Goal: Task Accomplishment & Management: Use online tool/utility

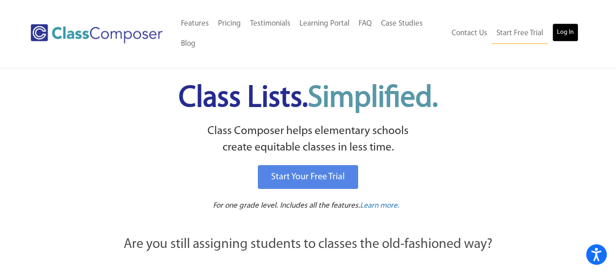
click at [569, 27] on link "Log In" at bounding box center [565, 32] width 26 height 18
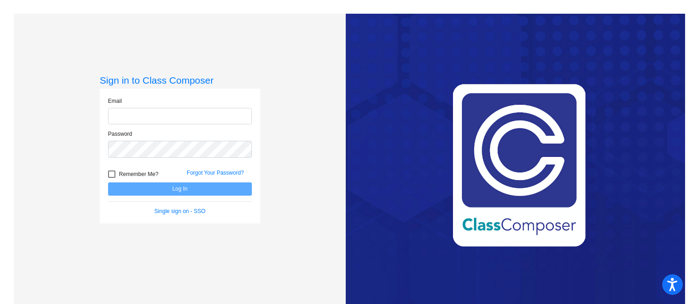
type input "[EMAIL_ADDRESS][DOMAIN_NAME]"
click at [239, 189] on button "Log In" at bounding box center [180, 189] width 144 height 13
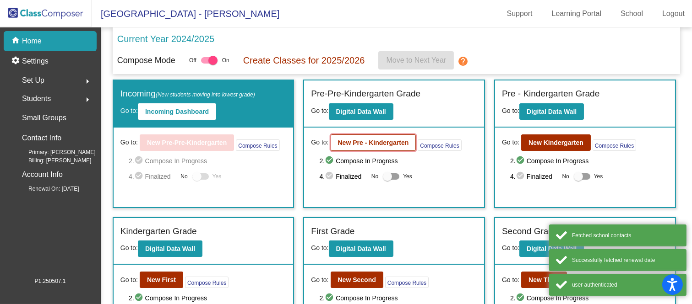
click at [357, 146] on button "New Pre - Kindergarten" at bounding box center [373, 143] width 86 height 16
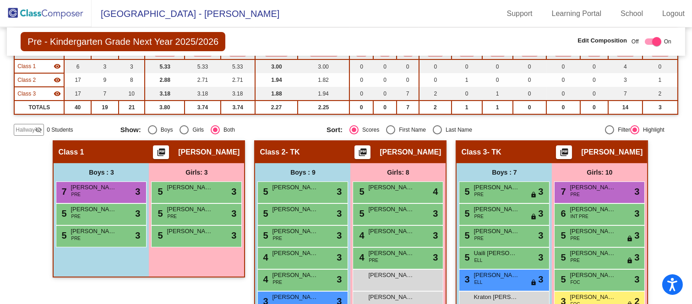
scroll to position [152, 0]
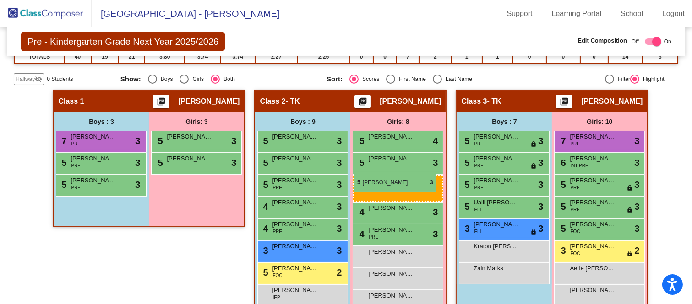
drag, startPoint x: 216, startPoint y: 162, endPoint x: 354, endPoint y: 173, distance: 137.7
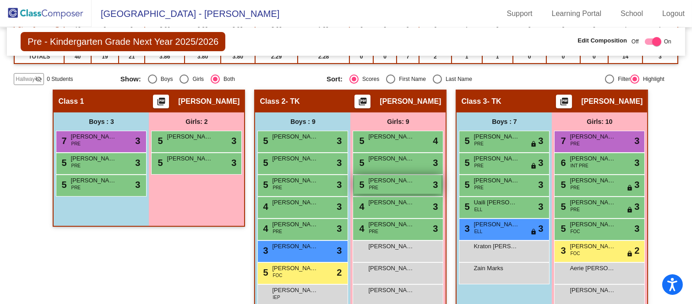
click at [368, 184] on span "PRE" at bounding box center [373, 187] width 10 height 7
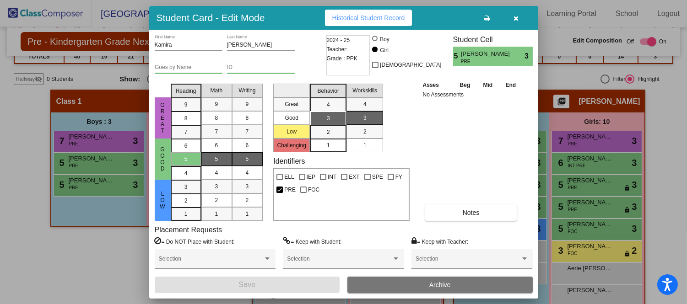
click at [519, 16] on button "button" at bounding box center [516, 18] width 29 height 16
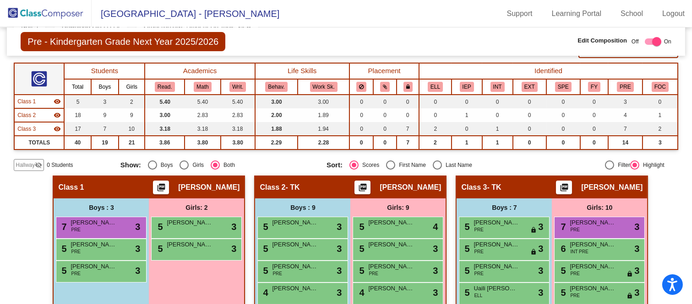
scroll to position [51, 0]
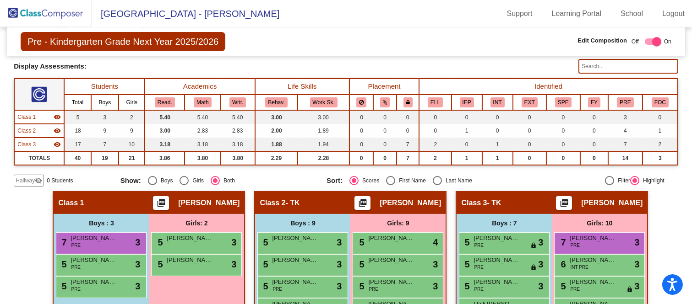
click at [52, 15] on img at bounding box center [46, 13] width 92 height 27
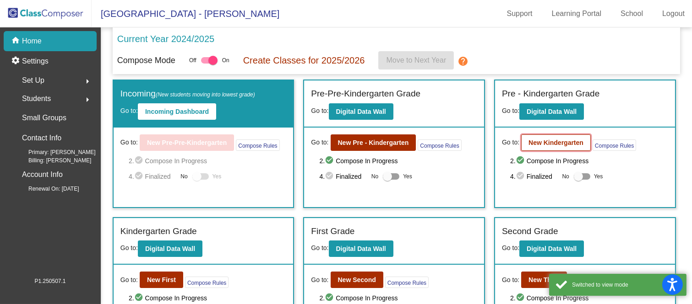
click at [570, 138] on button "New Kindergarten" at bounding box center [556, 143] width 70 height 16
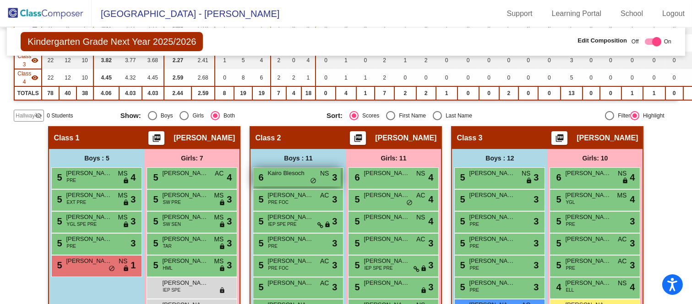
scroll to position [102, 0]
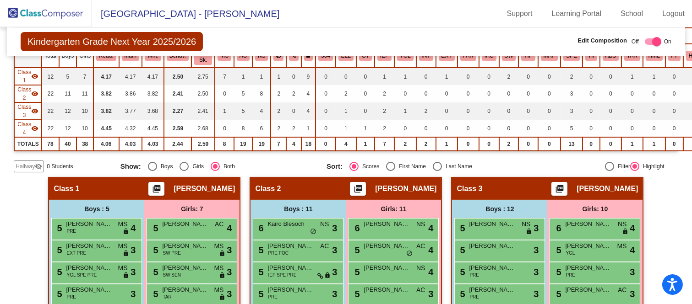
click at [32, 14] on img at bounding box center [46, 13] width 92 height 27
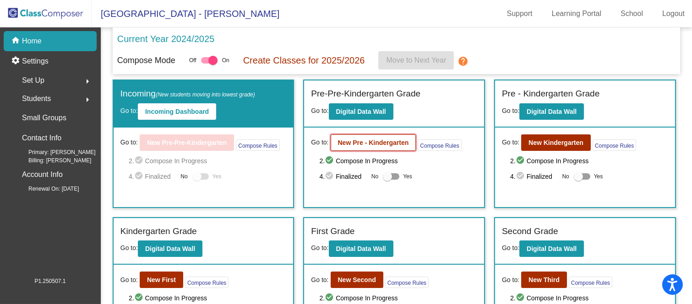
click at [356, 135] on button "New Pre - Kindergarten" at bounding box center [373, 143] width 86 height 16
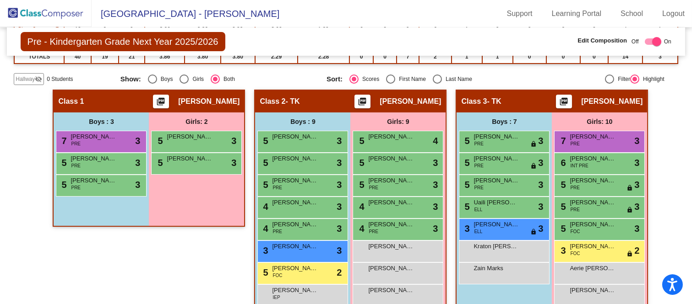
scroll to position [203, 0]
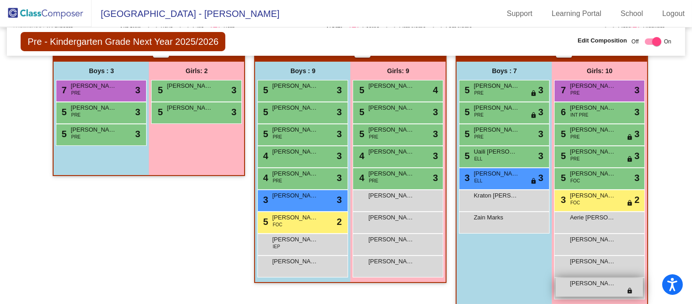
click at [591, 287] on div "[PERSON_NAME] lock do_not_disturb_alt" at bounding box center [598, 287] width 87 height 19
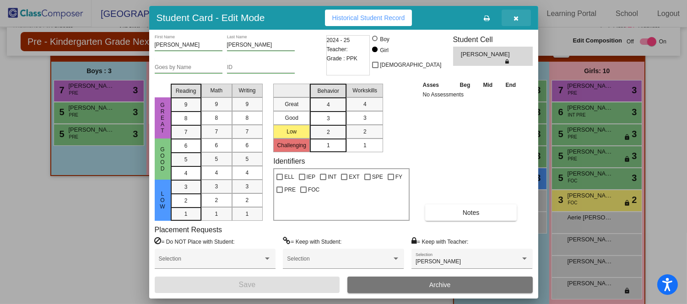
click at [517, 16] on icon "button" at bounding box center [516, 18] width 5 height 6
